Goal: Task Accomplishment & Management: Use online tool/utility

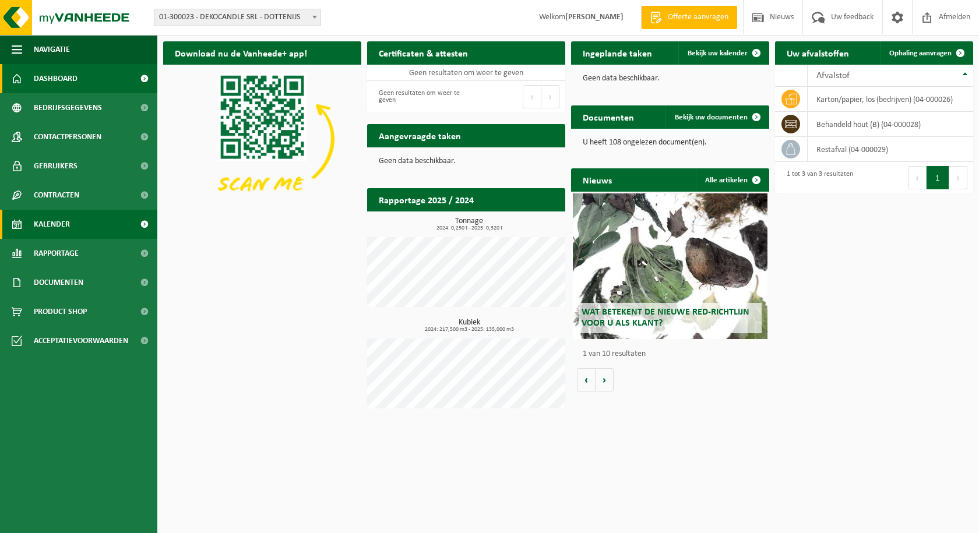
click at [50, 218] on span "Kalender" at bounding box center [52, 224] width 36 height 29
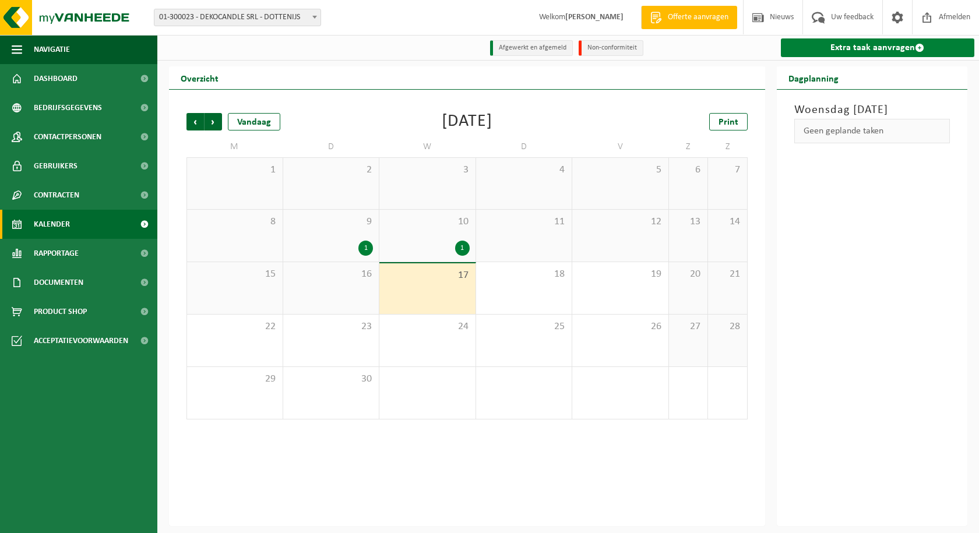
click at [897, 44] on link "Extra taak aanvragen" at bounding box center [878, 47] width 194 height 19
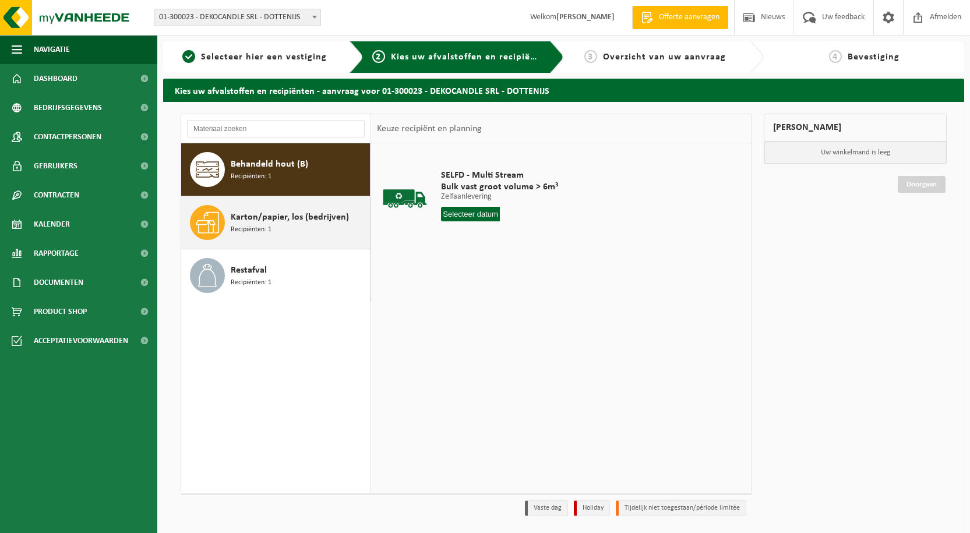
click at [244, 217] on span "Karton/papier, los (bedrijven)" at bounding box center [290, 217] width 118 height 14
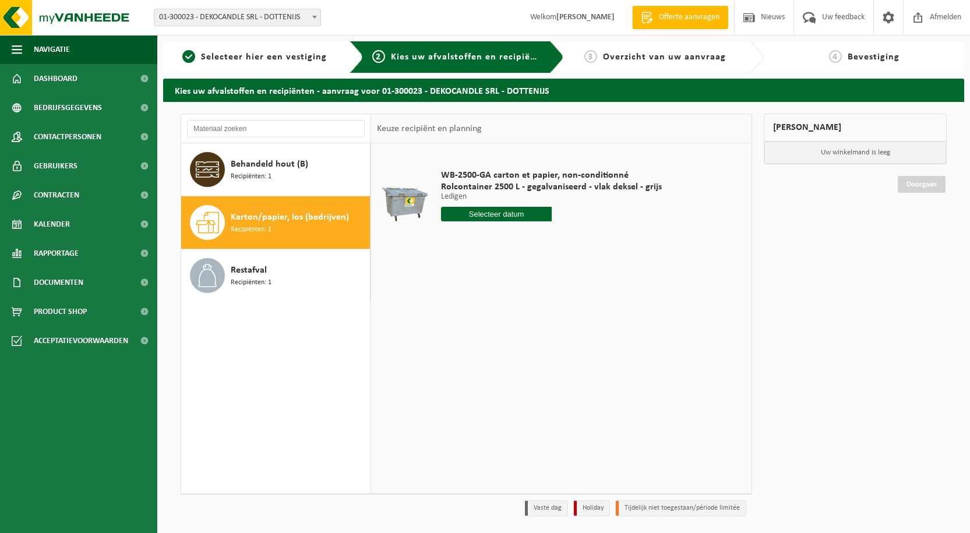
click at [489, 212] on input "text" at bounding box center [496, 214] width 111 height 15
click at [473, 334] on div "23" at bounding box center [472, 336] width 20 height 19
type input "Van 2025-09-23"
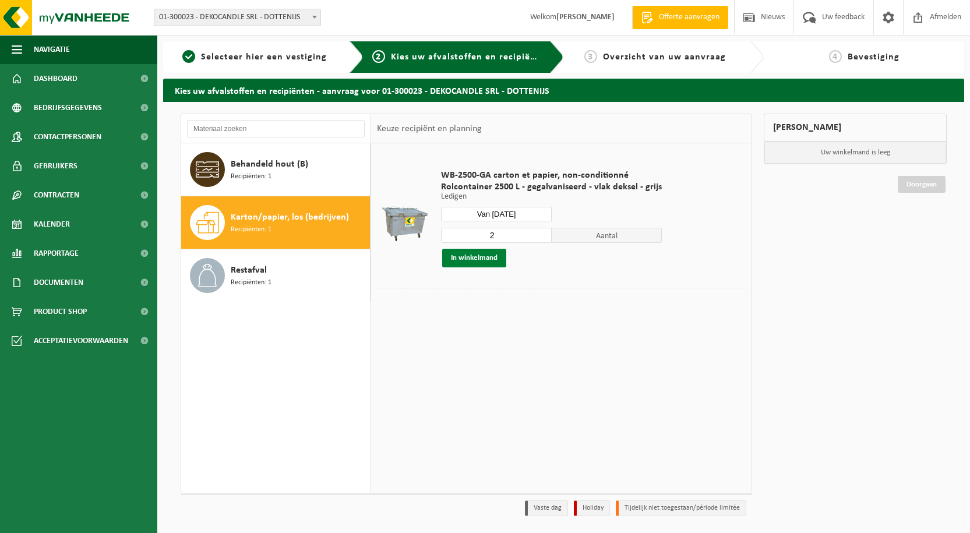
click at [472, 256] on button "In winkelmand" at bounding box center [474, 258] width 64 height 19
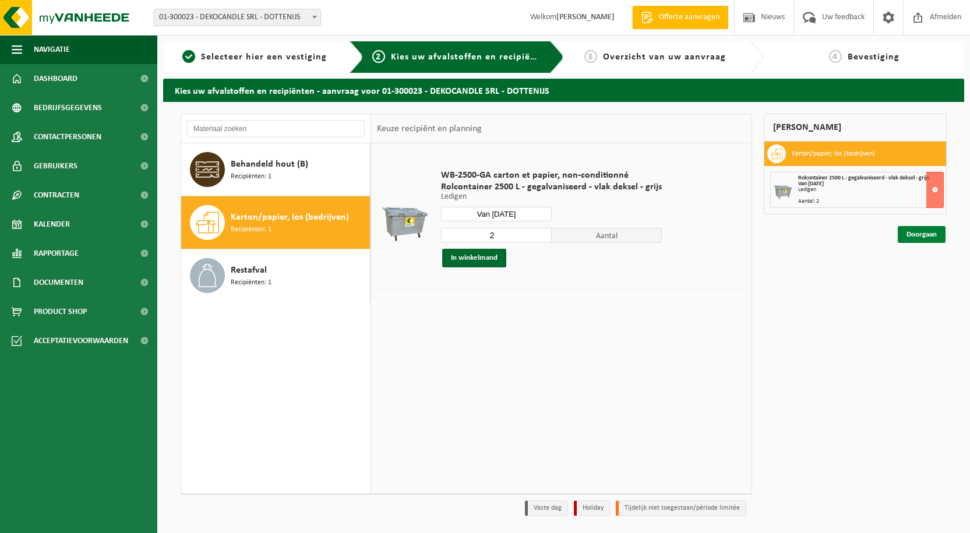
click at [923, 236] on link "Doorgaan" at bounding box center [922, 234] width 48 height 17
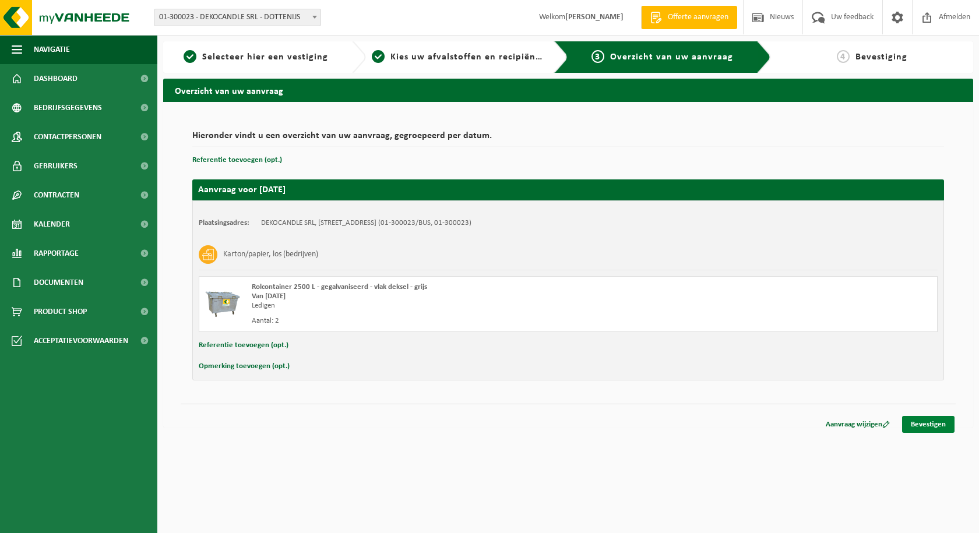
click at [917, 420] on link "Bevestigen" at bounding box center [928, 424] width 52 height 17
